Goal: Information Seeking & Learning: Find specific fact

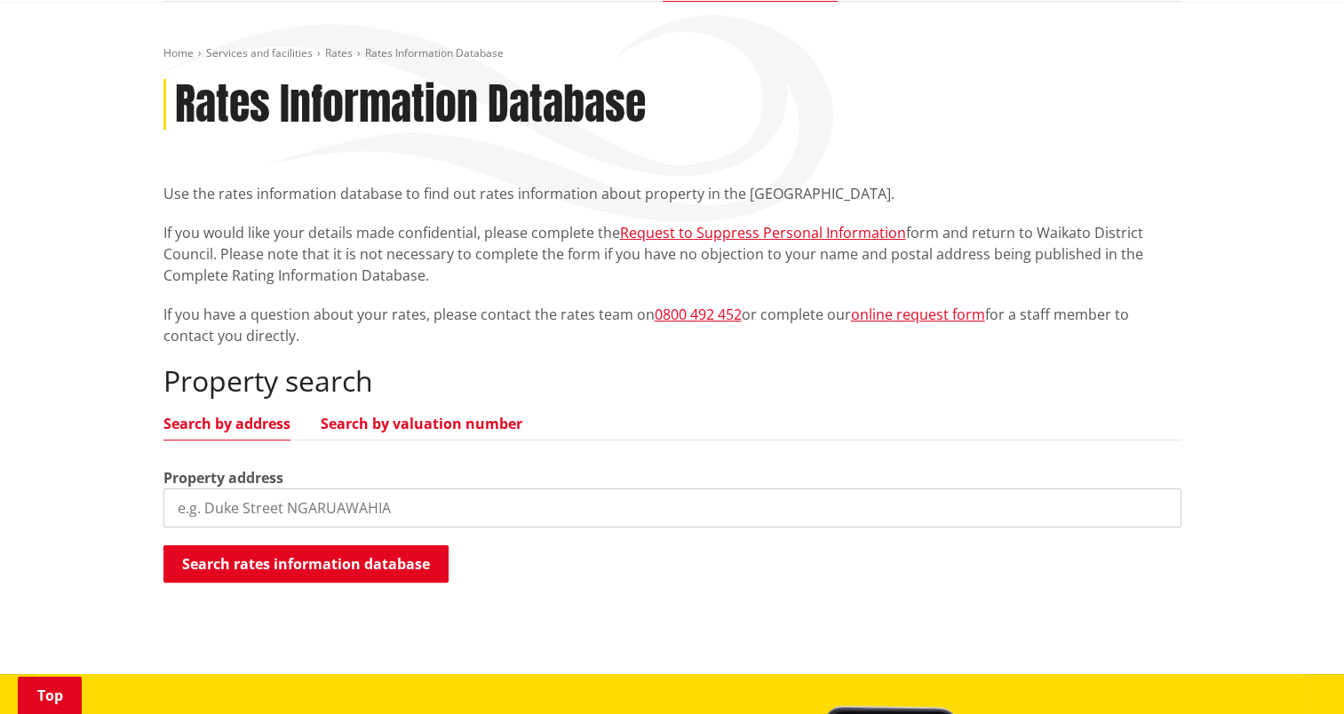
scroll to position [267, 0]
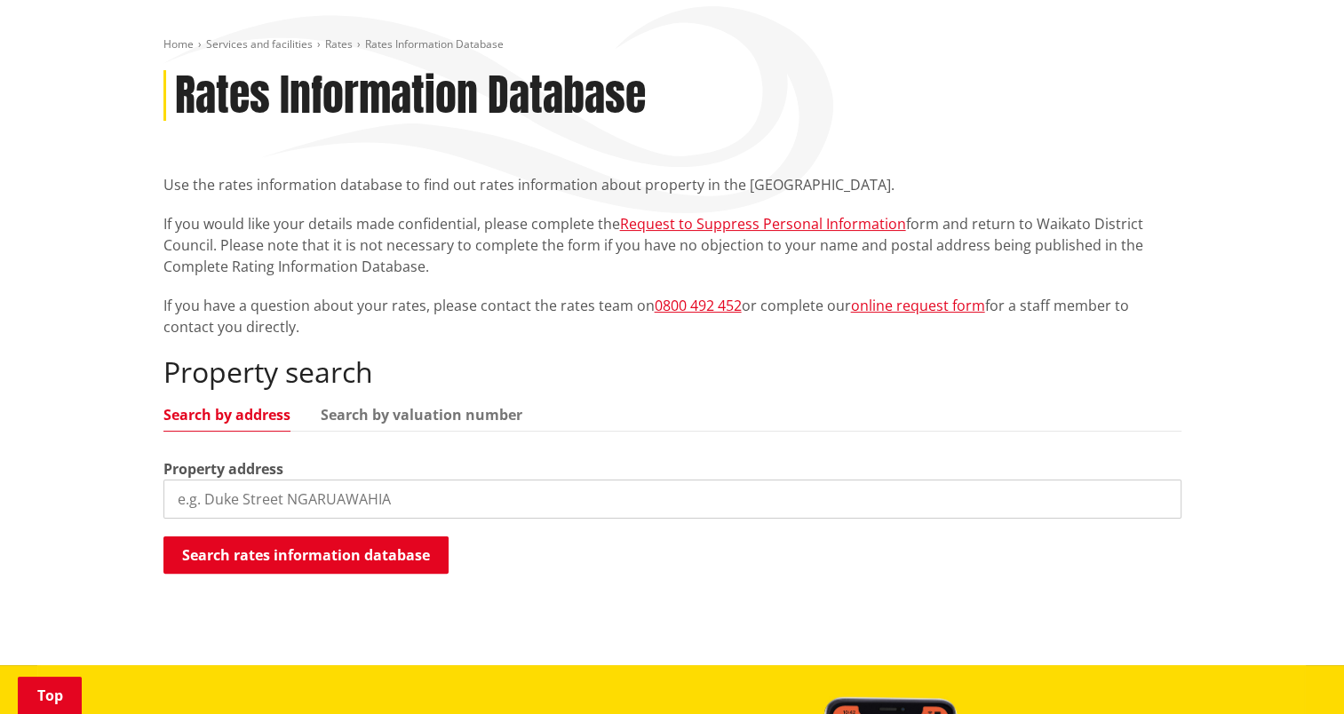
click at [243, 480] on input "search" at bounding box center [672, 499] width 1018 height 39
click at [176, 480] on input "[STREET_ADDRESS]" at bounding box center [672, 499] width 1018 height 39
type input "[STREET_ADDRESS]"
click at [358, 537] on button "Search rates information database" at bounding box center [305, 555] width 285 height 37
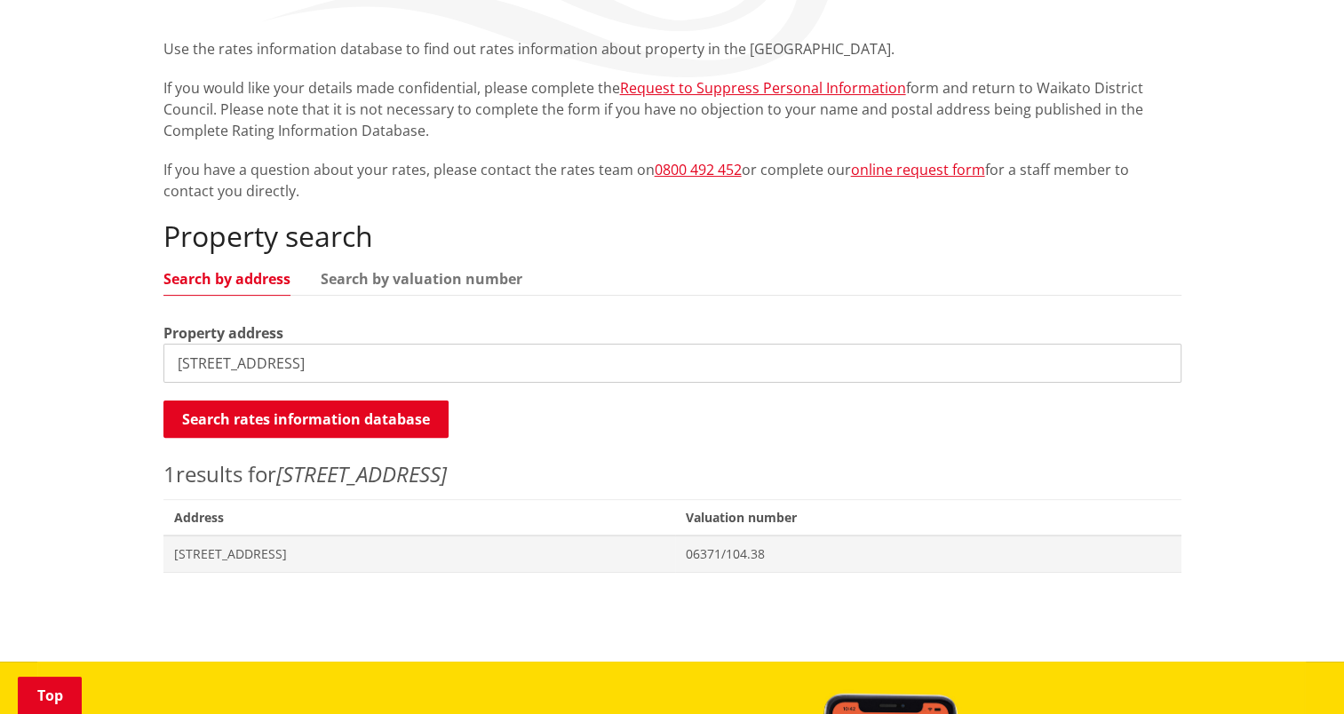
scroll to position [444, 0]
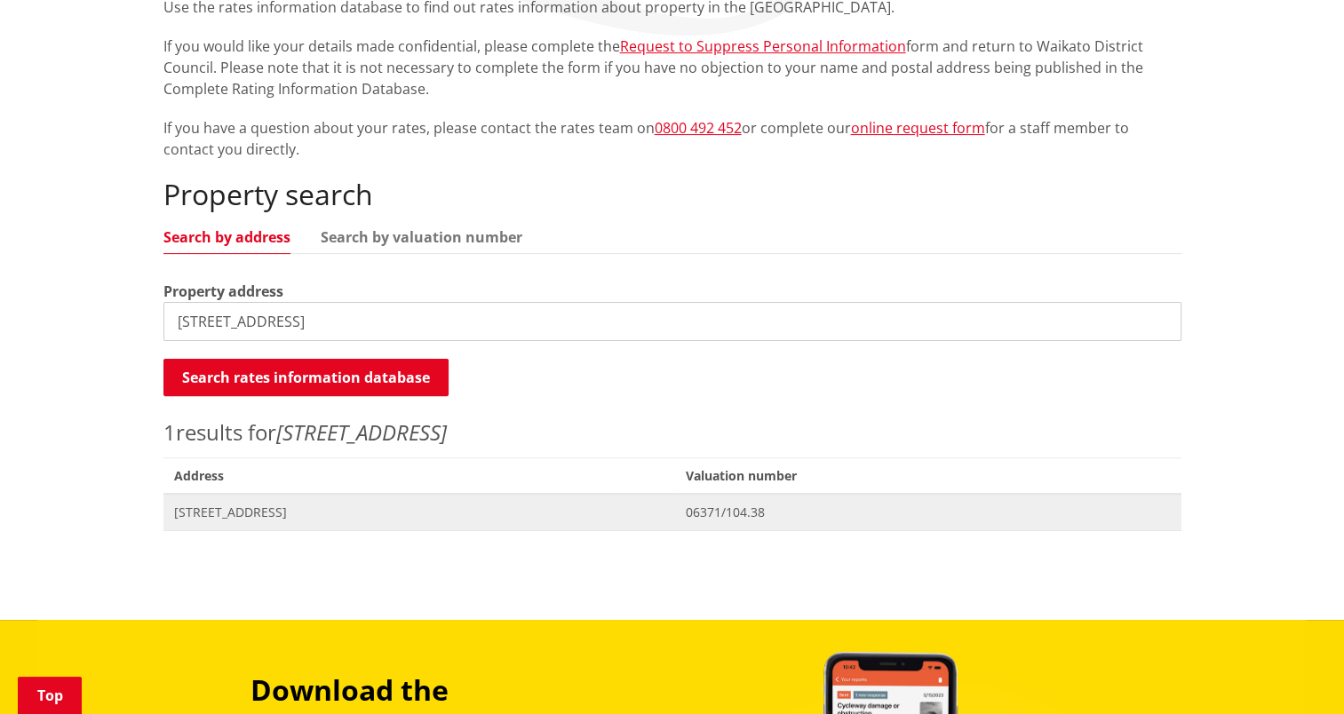
click at [271, 504] on span "[STREET_ADDRESS]" at bounding box center [419, 513] width 491 height 18
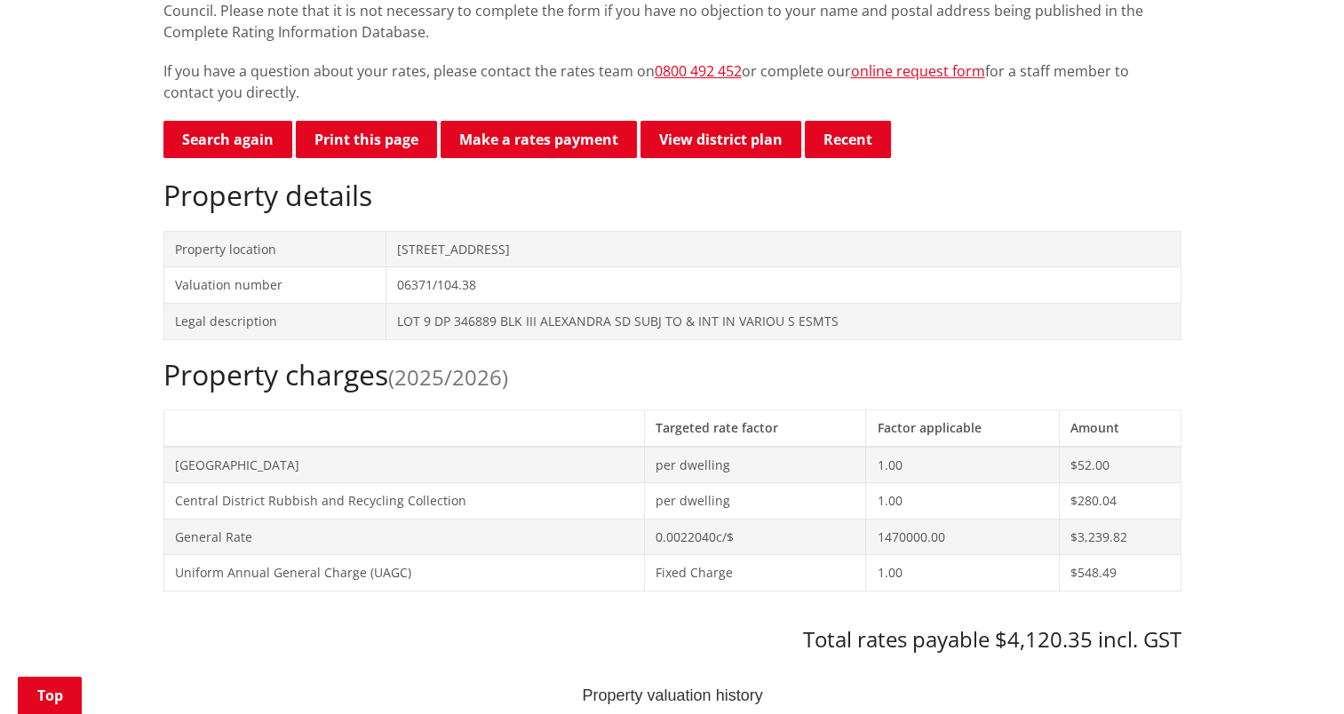
scroll to position [533, 0]
